Goal: Task Accomplishment & Management: Use online tool/utility

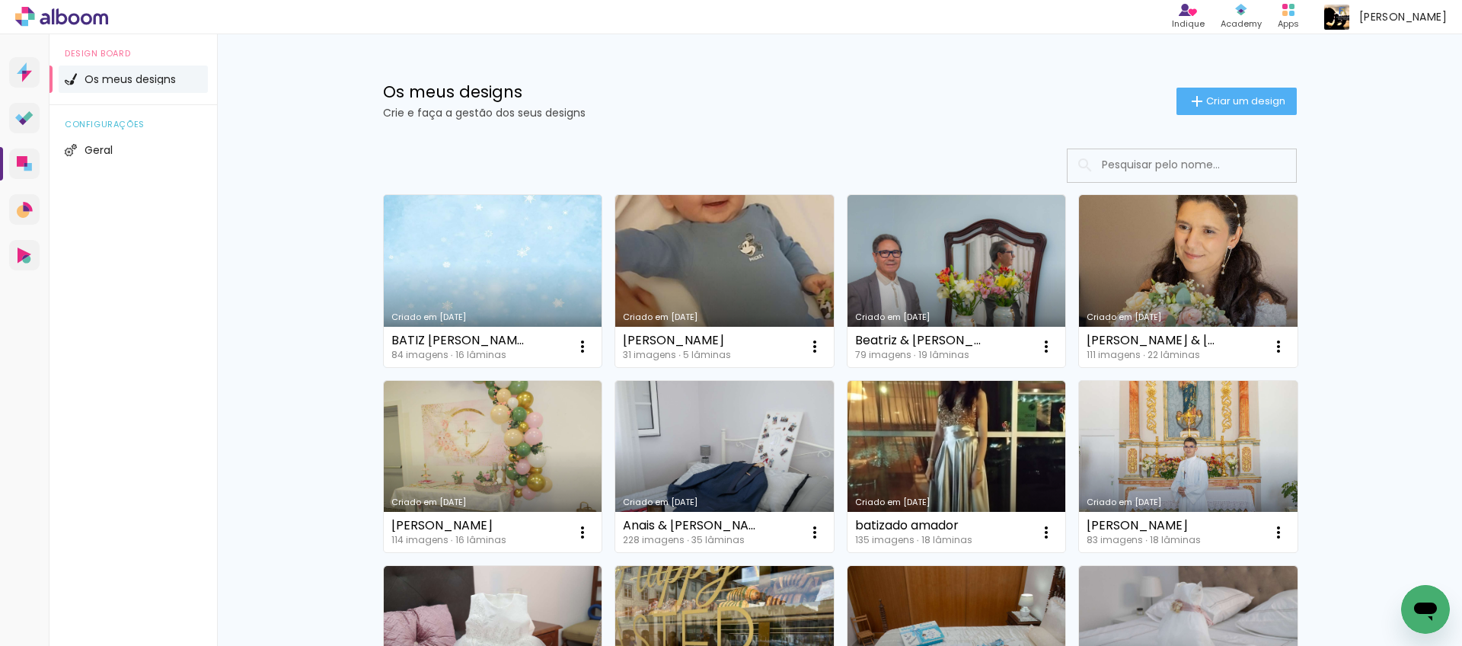
click at [534, 262] on link "Criado em [DATE]" at bounding box center [493, 281] width 218 height 172
